Goal: Task Accomplishment & Management: Use online tool/utility

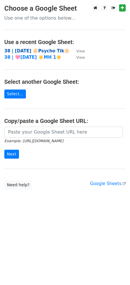
click at [41, 50] on strong "38 | [DATE] 🔆Psycho Tik🔆" at bounding box center [36, 50] width 65 height 5
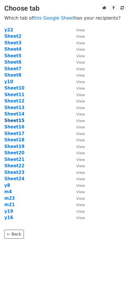
click at [20, 122] on strong "Sheet15" at bounding box center [14, 120] width 20 height 5
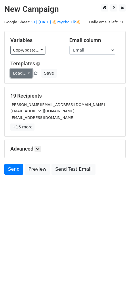
click at [21, 75] on link "Load..." at bounding box center [21, 73] width 22 height 9
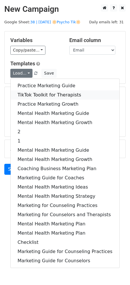
click at [36, 94] on link "TikTok Toolkit for Therapists" at bounding box center [65, 95] width 109 height 9
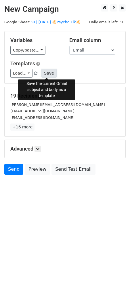
click at [45, 74] on button "Save" at bounding box center [49, 73] width 15 height 9
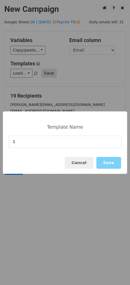
type input "1"
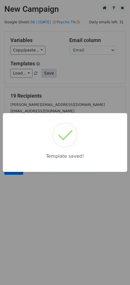
click at [50, 74] on div "Template saved!" at bounding box center [65, 142] width 130 height 285
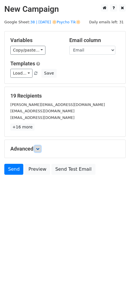
click at [39, 148] on icon at bounding box center [37, 148] width 3 height 3
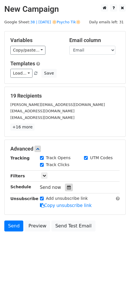
click at [67, 187] on icon at bounding box center [69, 188] width 4 height 4
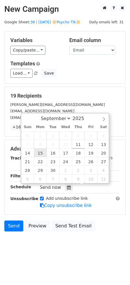
type input "2025-09-15 12:00"
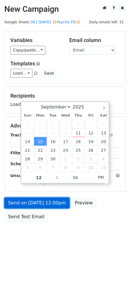
click at [42, 207] on link "Send on Sep 15 at 12:00pm" at bounding box center [36, 203] width 65 height 11
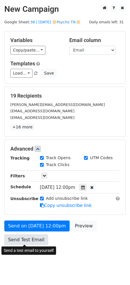
click at [29, 240] on link "Send Test Email" at bounding box center [26, 240] width 44 height 11
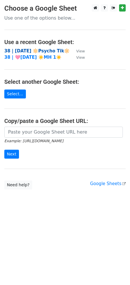
click at [42, 51] on strong "38 | [DATE] 🔆Psycho Tik🔆" at bounding box center [36, 50] width 65 height 5
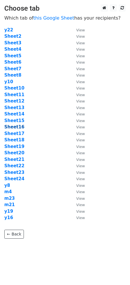
click at [20, 126] on strong "Sheet16" at bounding box center [14, 127] width 20 height 5
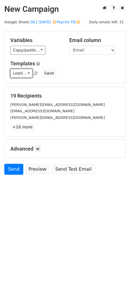
click at [21, 71] on link "Load..." at bounding box center [21, 73] width 22 height 9
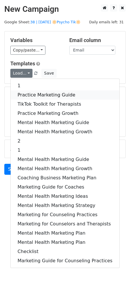
click at [29, 93] on link "Practice Marketing Guide" at bounding box center [65, 95] width 109 height 9
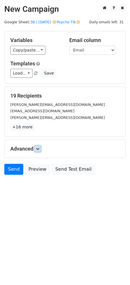
click at [39, 149] on icon at bounding box center [37, 148] width 3 height 3
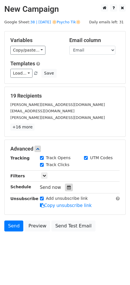
click at [67, 188] on icon at bounding box center [69, 188] width 4 height 4
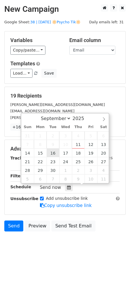
type input "2025-09-16 12:00"
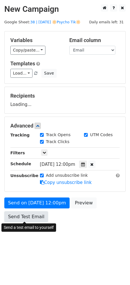
click at [29, 218] on link "Send Test Email" at bounding box center [26, 217] width 44 height 11
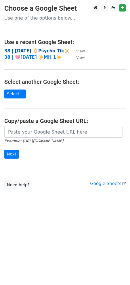
click at [40, 52] on strong "38 | SEPT 1 🔆Psycho Tik🔆" at bounding box center [36, 50] width 65 height 5
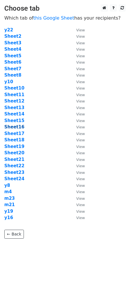
click at [16, 126] on strong "Sheet16" at bounding box center [14, 127] width 20 height 5
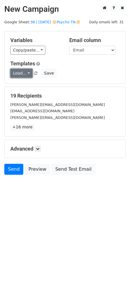
click at [22, 75] on link "Load..." at bounding box center [21, 73] width 22 height 9
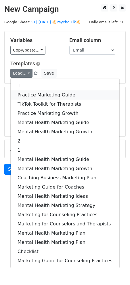
click at [48, 93] on link "Practice Marketing Guide" at bounding box center [65, 95] width 109 height 9
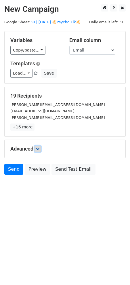
click at [38, 150] on icon at bounding box center [37, 148] width 3 height 3
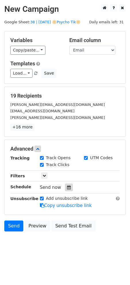
click at [66, 190] on div at bounding box center [69, 187] width 8 height 7
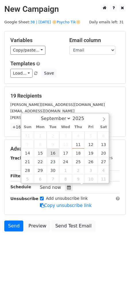
type input "2025-09-16 12:00"
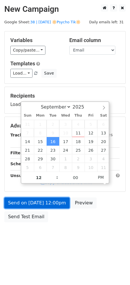
click at [41, 201] on link "Send on Sep 16 at 12:00pm" at bounding box center [36, 203] width 65 height 11
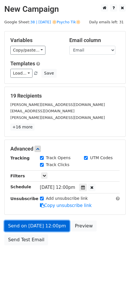
click at [57, 227] on link "Send on Sep 16 at 12:00pm" at bounding box center [36, 226] width 65 height 11
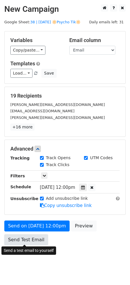
click at [28, 239] on link "Send Test Email" at bounding box center [26, 240] width 44 height 11
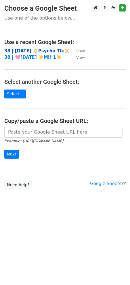
click at [41, 49] on strong "38 | [DATE] 🔆Psycho Tik🔆" at bounding box center [36, 50] width 65 height 5
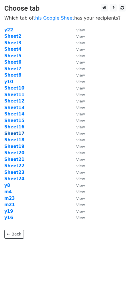
click at [18, 132] on strong "Sheet17" at bounding box center [14, 133] width 20 height 5
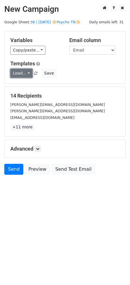
click at [22, 72] on link "Load..." at bounding box center [21, 73] width 22 height 9
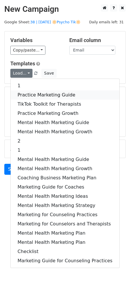
click at [26, 92] on link "Practice Marketing Guide" at bounding box center [65, 95] width 109 height 9
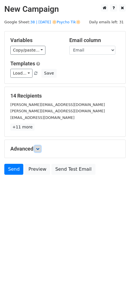
click at [36, 148] on link at bounding box center [38, 149] width 6 height 6
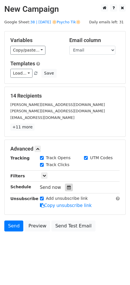
click at [67, 187] on icon at bounding box center [69, 188] width 4 height 4
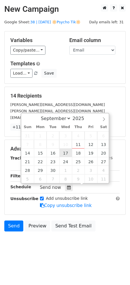
type input "[DATE] 12:00"
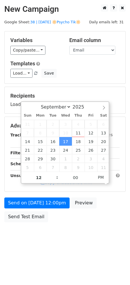
click at [37, 224] on div "Send on [DATE] 12:00pm Preview Send Test Email" at bounding box center [65, 212] width 130 height 28
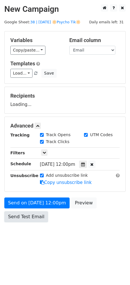
click at [34, 220] on link "Send Test Email" at bounding box center [26, 217] width 44 height 11
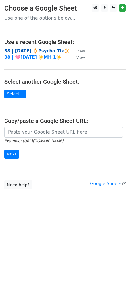
click at [33, 51] on strong "38 | [DATE] 🔆Psycho Tik🔆" at bounding box center [36, 50] width 65 height 5
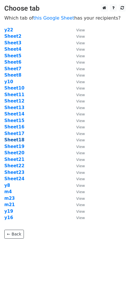
click at [19, 142] on strong "Sheet18" at bounding box center [14, 139] width 20 height 5
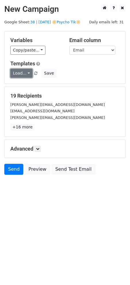
click at [18, 71] on link "Load..." at bounding box center [21, 73] width 22 height 9
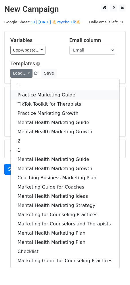
click at [32, 95] on link "Practice Marketing Guide" at bounding box center [65, 95] width 109 height 9
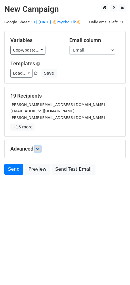
click at [37, 148] on icon at bounding box center [37, 148] width 3 height 3
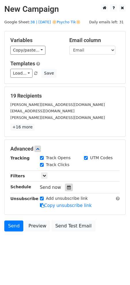
click at [67, 186] on icon at bounding box center [69, 188] width 4 height 4
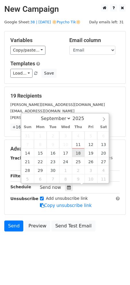
type input "[DATE] 12:00"
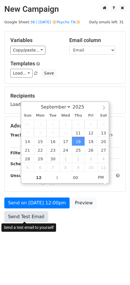
click at [33, 220] on link "Send Test Email" at bounding box center [26, 217] width 44 height 11
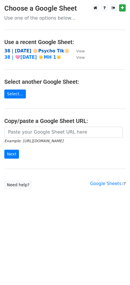
click at [24, 50] on strong "38 | SEPT 1 🔆Psycho Tik🔆" at bounding box center [36, 50] width 65 height 5
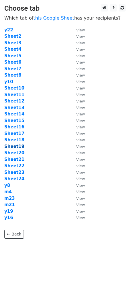
click at [17, 147] on strong "Sheet19" at bounding box center [14, 146] width 20 height 5
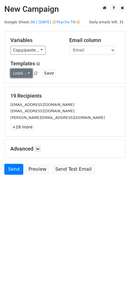
click at [23, 75] on link "Load..." at bounding box center [21, 73] width 22 height 9
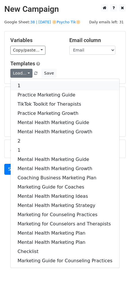
click at [31, 84] on link "1" at bounding box center [65, 85] width 109 height 9
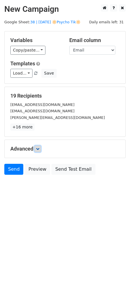
click at [38, 148] on icon at bounding box center [37, 148] width 3 height 3
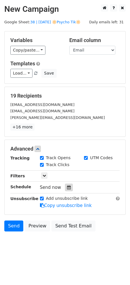
click at [69, 190] on div at bounding box center [69, 187] width 8 height 7
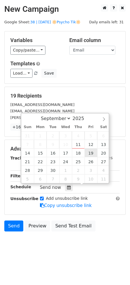
type input "[DATE] 12:00"
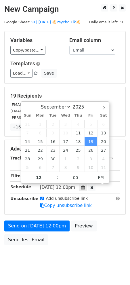
click at [16, 233] on div "Send on [DATE] 12:00pm Preview Send Test Email" at bounding box center [65, 235] width 130 height 28
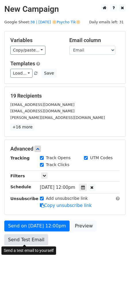
click at [18, 240] on link "Send Test Email" at bounding box center [26, 240] width 44 height 11
